Goal: Check status: Check status

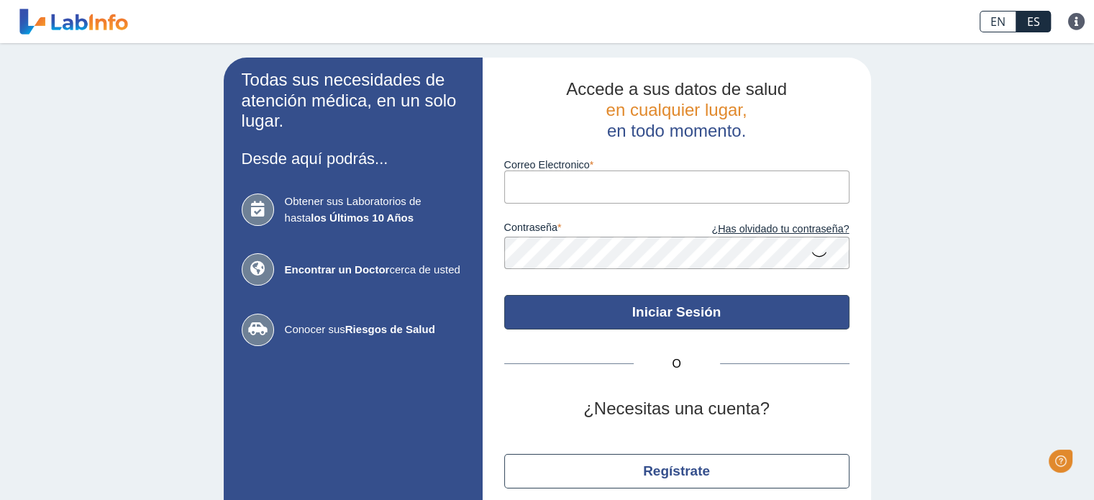
type input "[EMAIL_ADDRESS][DOMAIN_NAME]"
click at [665, 314] on button "Iniciar Sesión" at bounding box center [676, 312] width 345 height 35
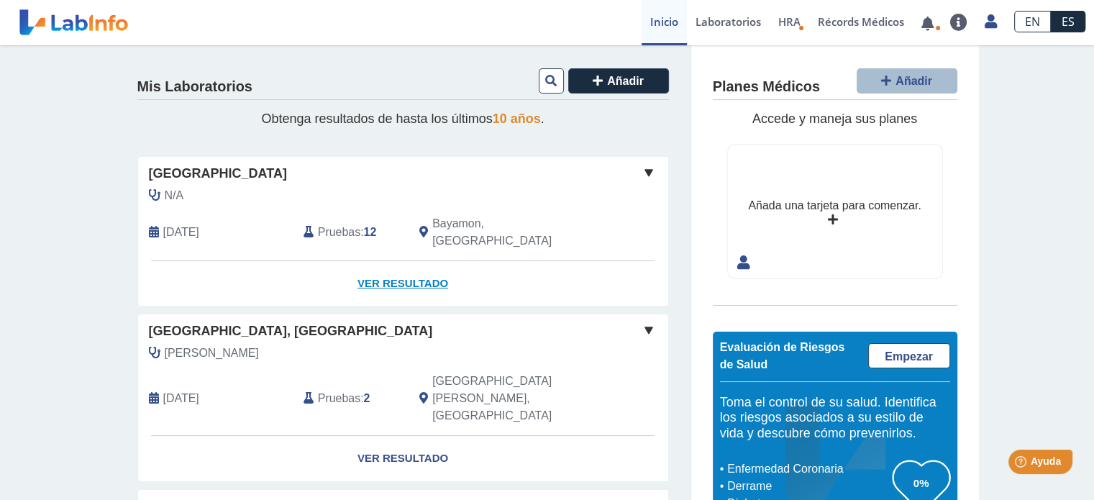
click at [396, 261] on link "Ver Resultado" at bounding box center [403, 283] width 530 height 45
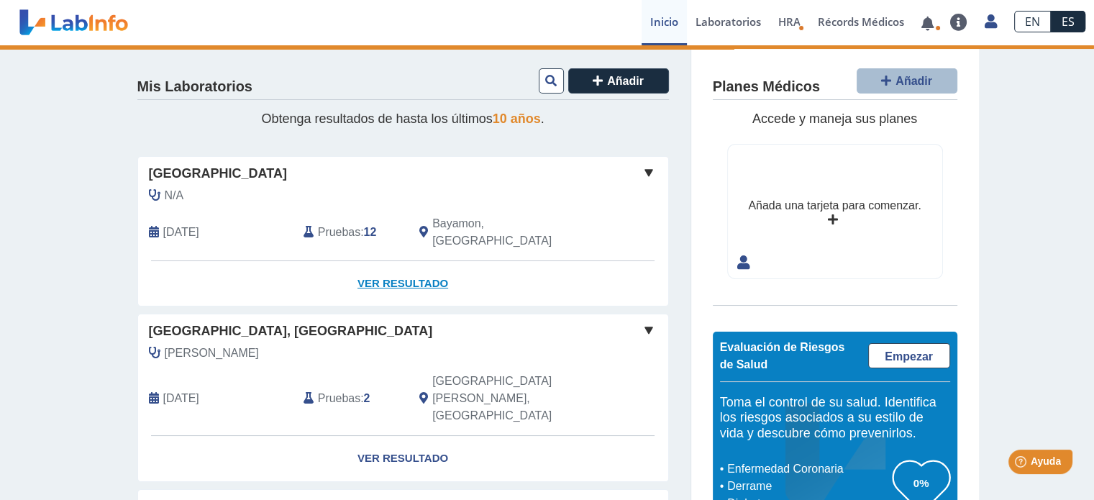
click at [393, 265] on link "Ver Resultado" at bounding box center [403, 283] width 530 height 45
click at [408, 266] on link "Ver Resultado" at bounding box center [403, 283] width 530 height 45
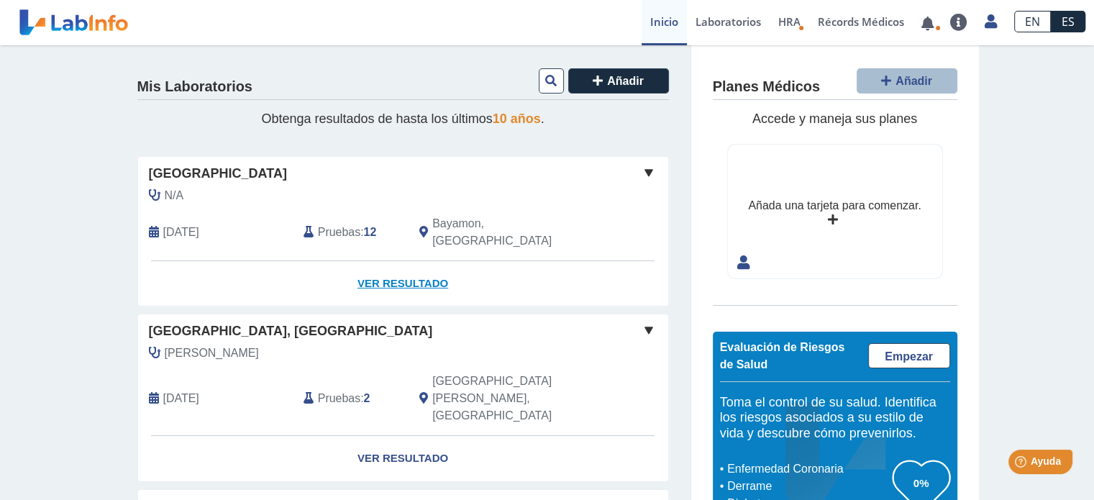
click at [421, 265] on link "Ver Resultado" at bounding box center [403, 283] width 530 height 45
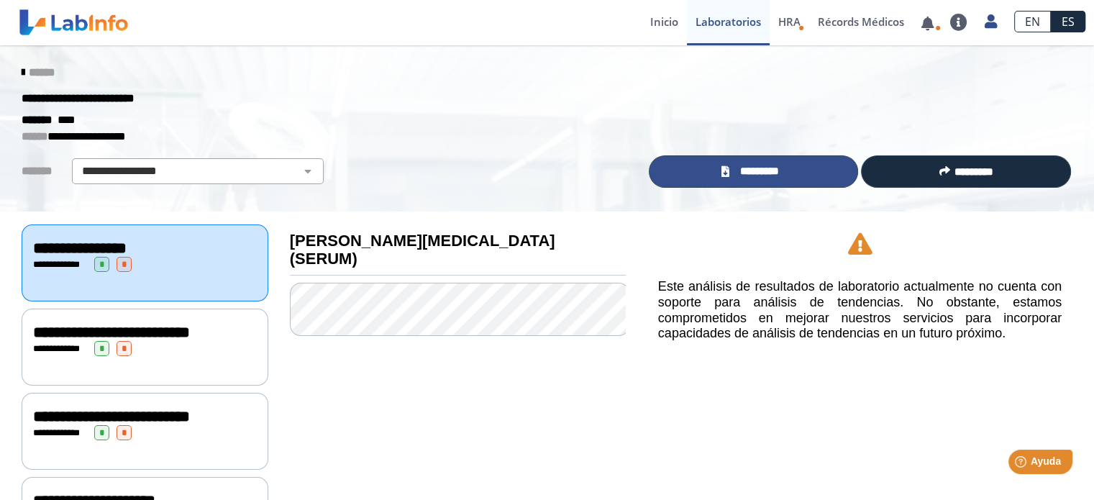
click at [764, 175] on span "*********" at bounding box center [759, 171] width 53 height 17
